Goal: Task Accomplishment & Management: Use online tool/utility

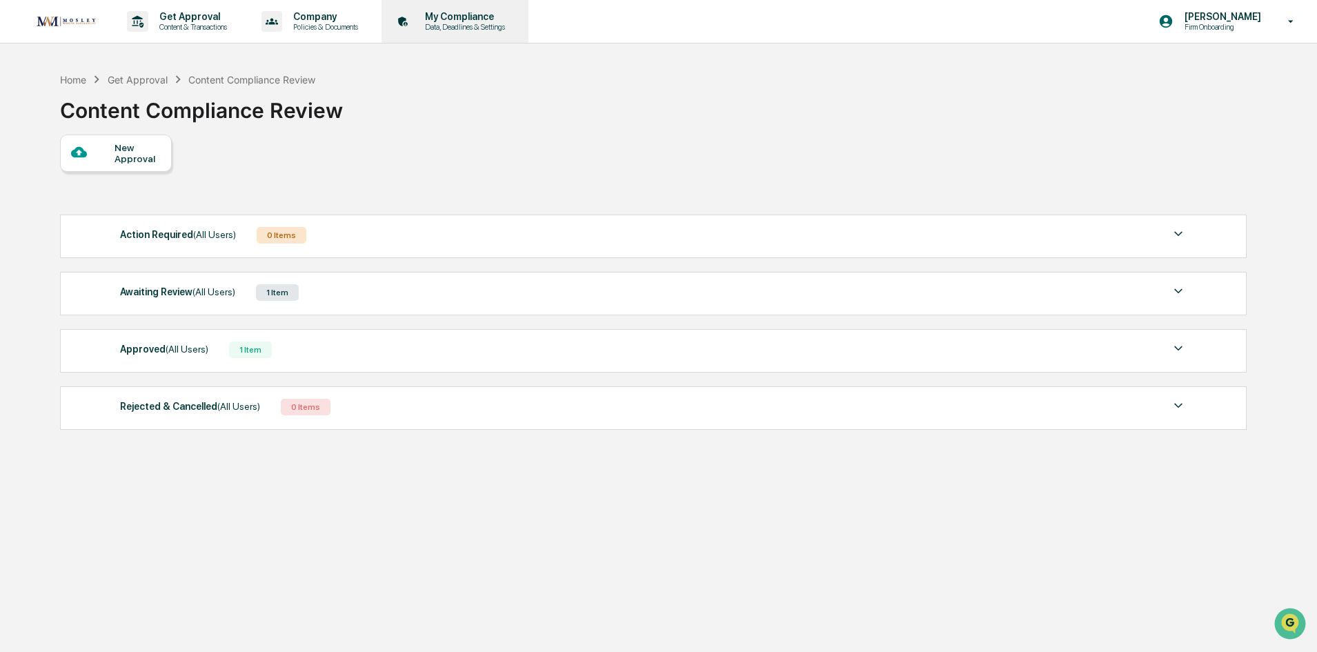
click at [477, 26] on p "Data, Deadlines & Settings" at bounding box center [463, 27] width 98 height 10
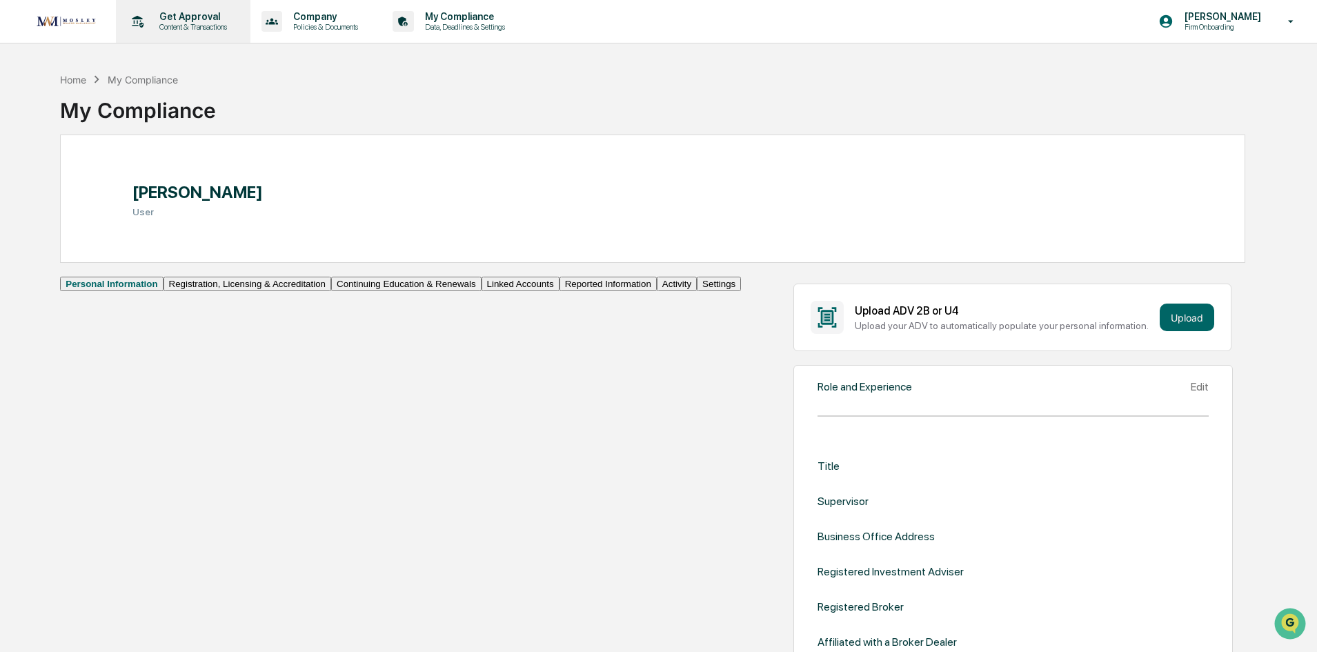
click at [191, 24] on p "Content & Transactions" at bounding box center [191, 27] width 86 height 10
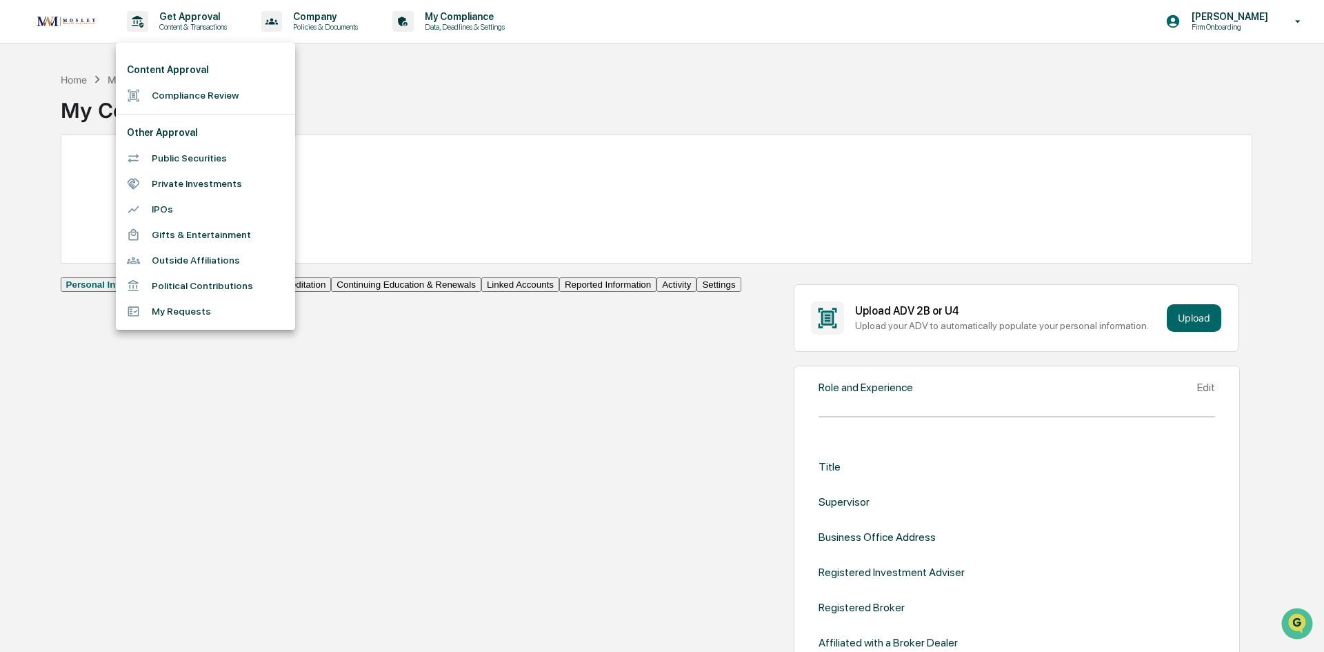
click at [212, 99] on li "Compliance Review" at bounding box center [205, 96] width 179 height 26
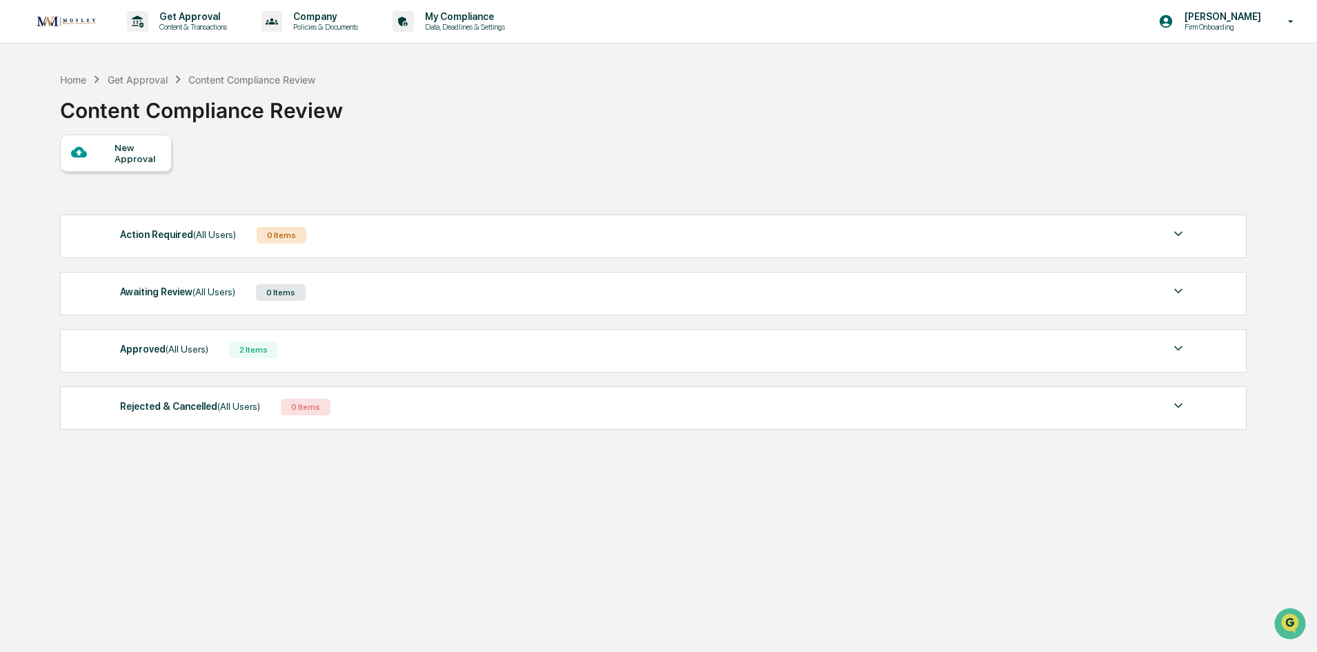
click at [1180, 345] on img at bounding box center [1178, 348] width 17 height 17
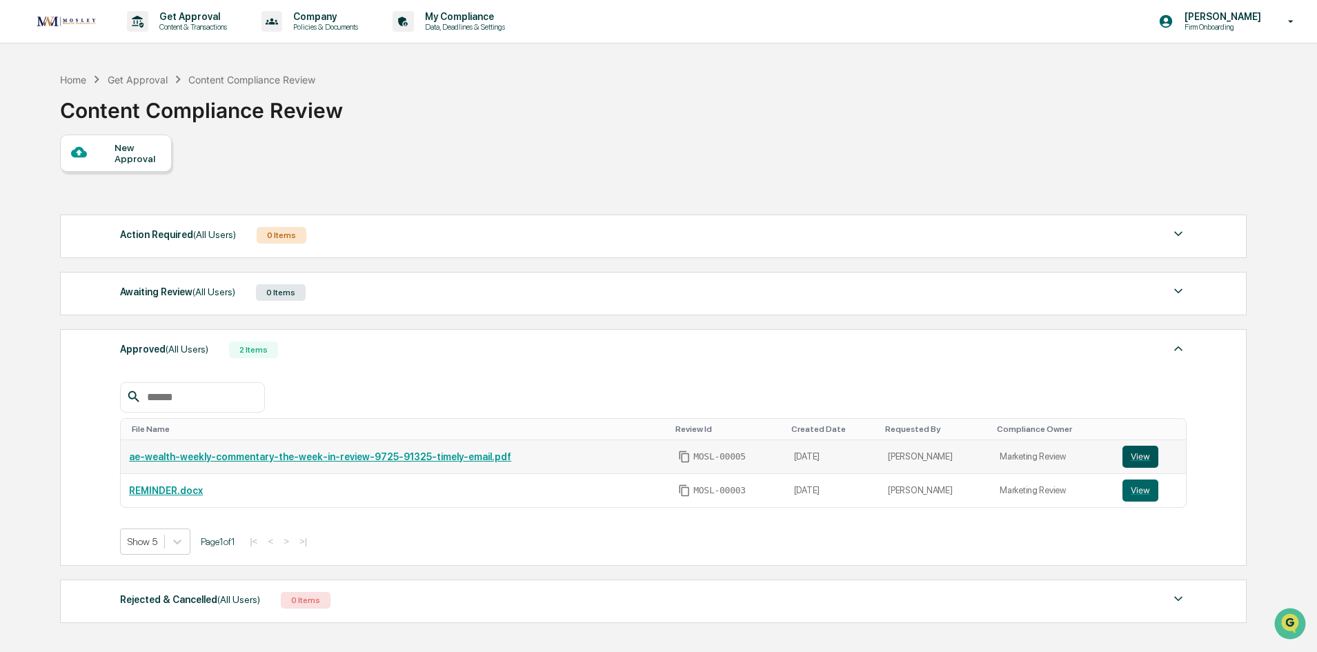
click at [1140, 452] on button "View" at bounding box center [1140, 457] width 36 height 22
